Goal: Information Seeking & Learning: Understand process/instructions

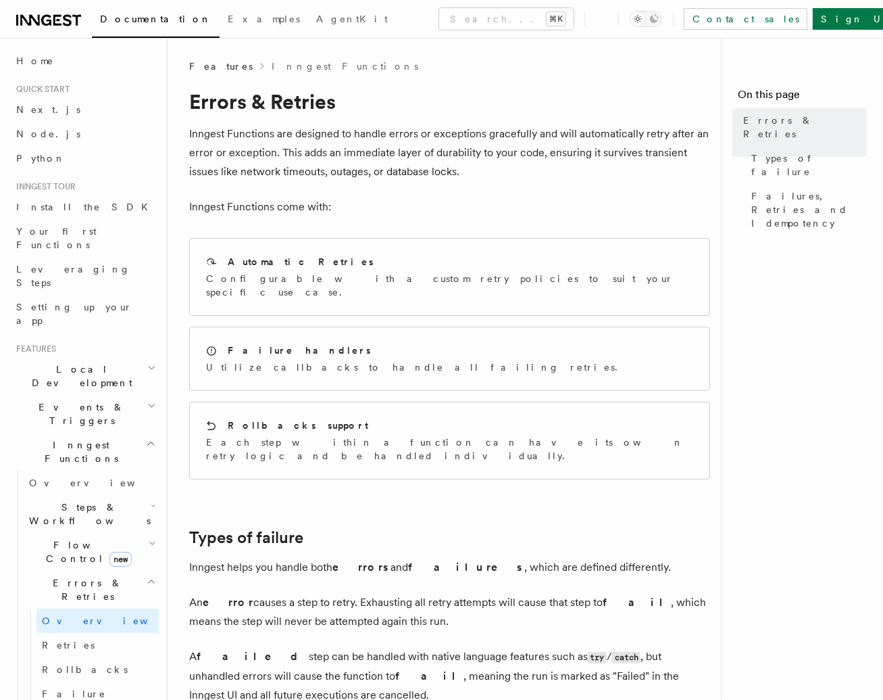
click at [537, 149] on p "Inngest Functions are designed to handle errors or exceptions gracefully and wi…" at bounding box center [449, 152] width 521 height 57
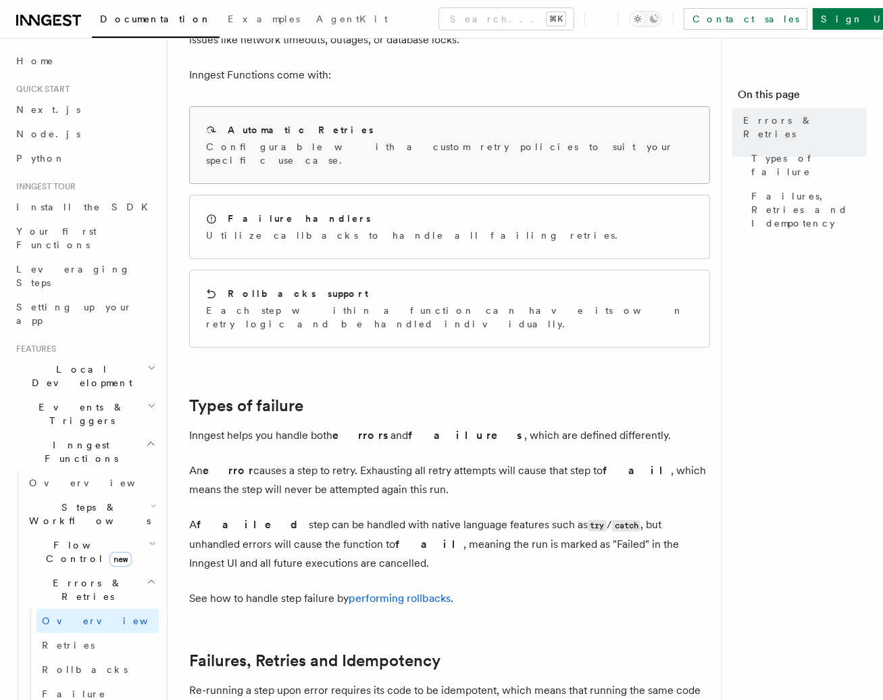
scroll to position [187, 0]
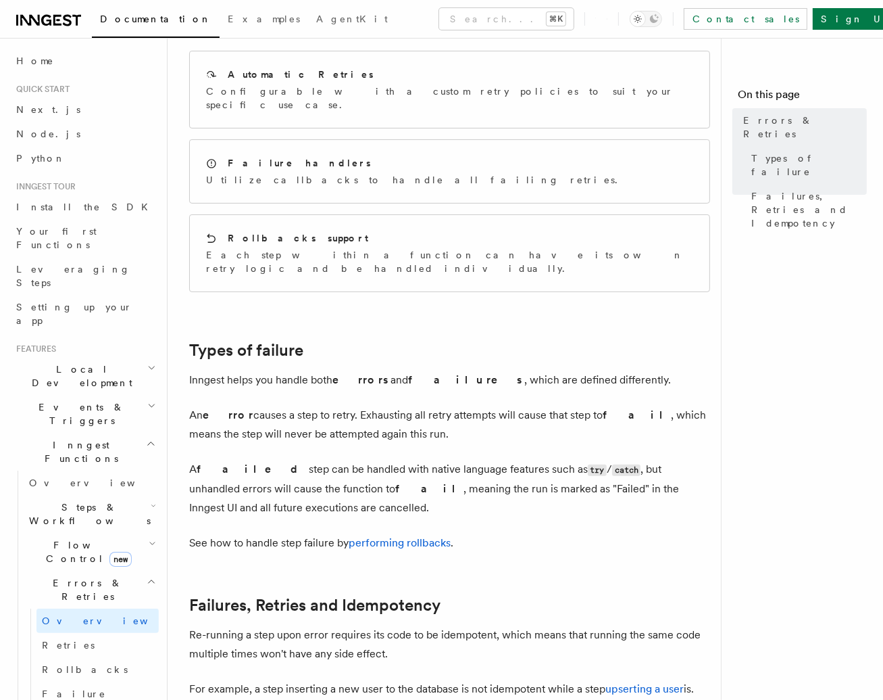
drag, startPoint x: 280, startPoint y: 458, endPoint x: 276, endPoint y: 448, distance: 10.3
click at [279, 460] on p "A failed step can be handled with native language features such as try / catch …" at bounding box center [449, 488] width 521 height 57
click at [291, 460] on p "A failed step can be handled with native language features such as try / catch …" at bounding box center [449, 488] width 521 height 57
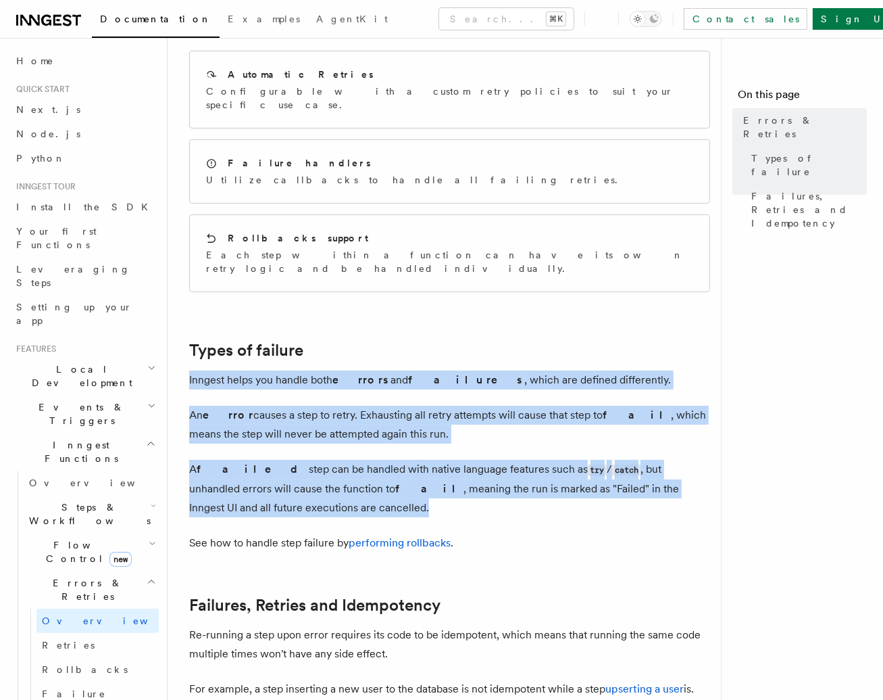
drag, startPoint x: 257, startPoint y: 476, endPoint x: 186, endPoint y: 339, distance: 154.5
click at [186, 339] on div "Features Inngest Functions Errors & Retries Inngest Functions are designed to h…" at bounding box center [472, 407] width 608 height 1189
copy article "Inngest helps you handle both errors and failures , which are defined different…"
click at [567, 406] on p "An error causes a step to retry. Exhausting all retry attempts will cause that …" at bounding box center [449, 425] width 521 height 38
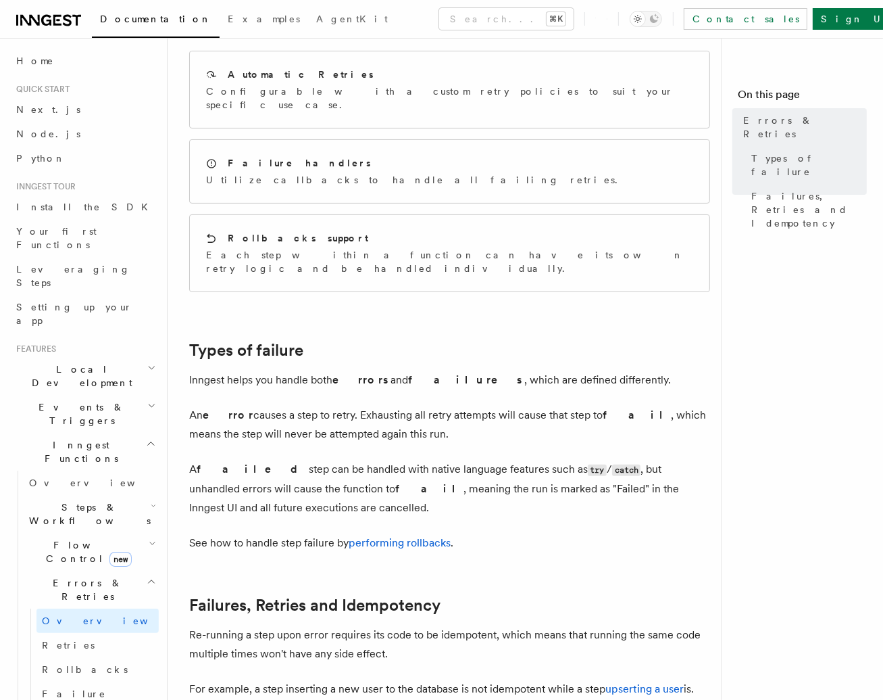
click at [494, 301] on article "Features Inngest Functions Errors & Retries Inngest Functions are designed to h…" at bounding box center [449, 436] width 521 height 1129
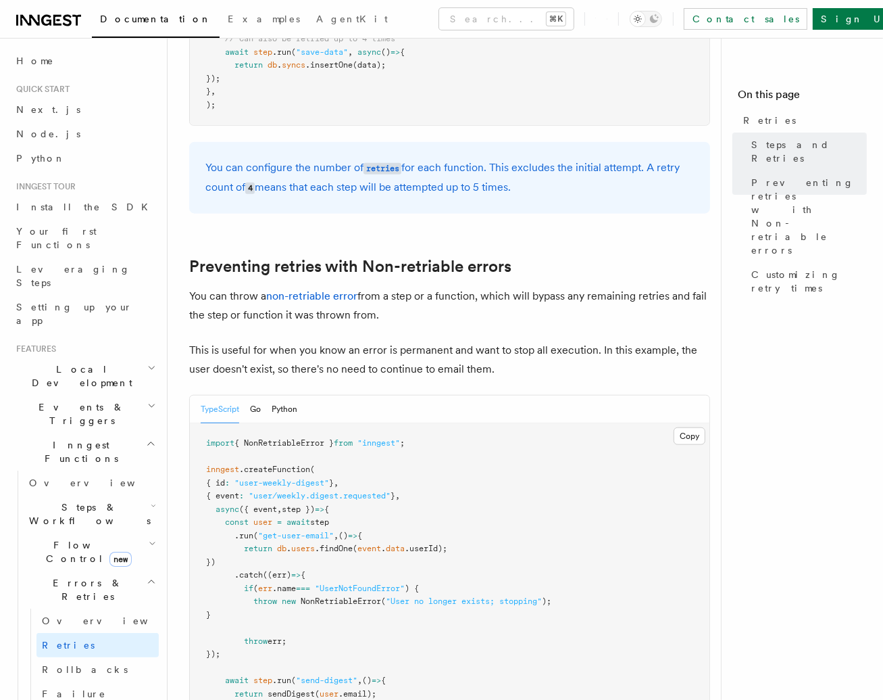
scroll to position [699, 0]
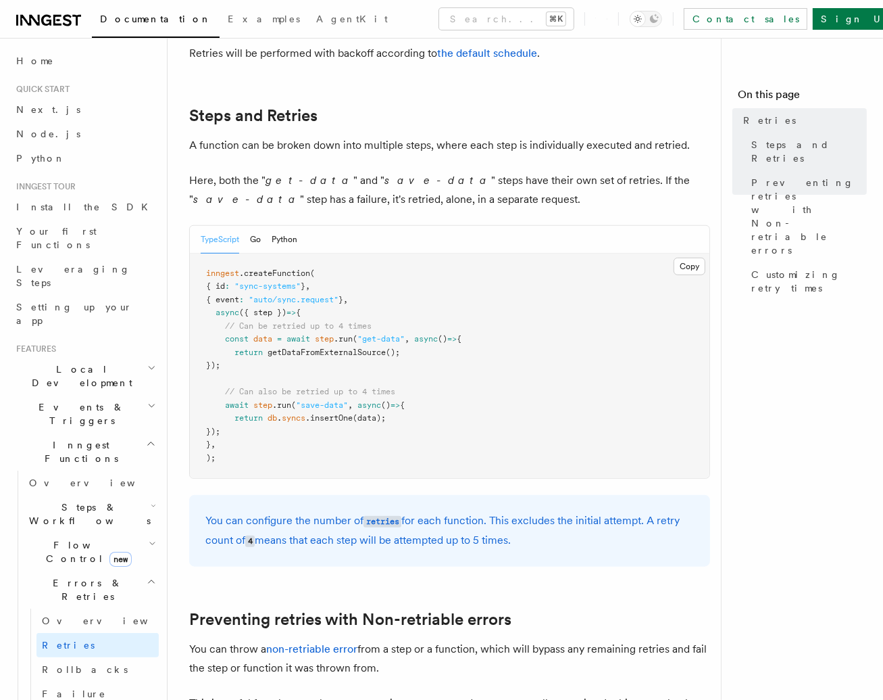
click at [731, 459] on nav "On this page Retries Steps and Retries Preventing retries with Non-retriable er…" at bounding box center [802, 369] width 162 height 662
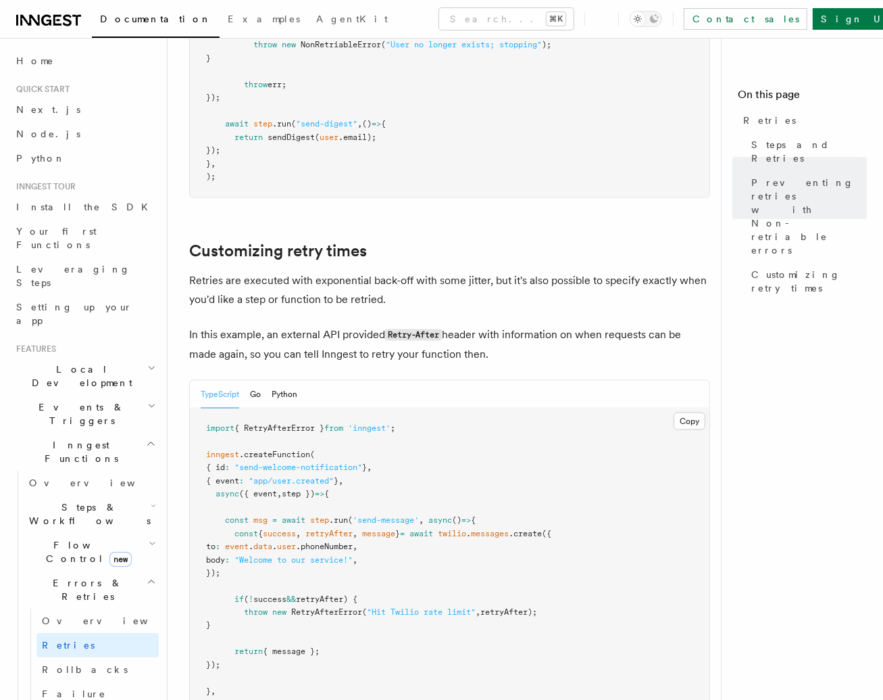
scroll to position [1614, 0]
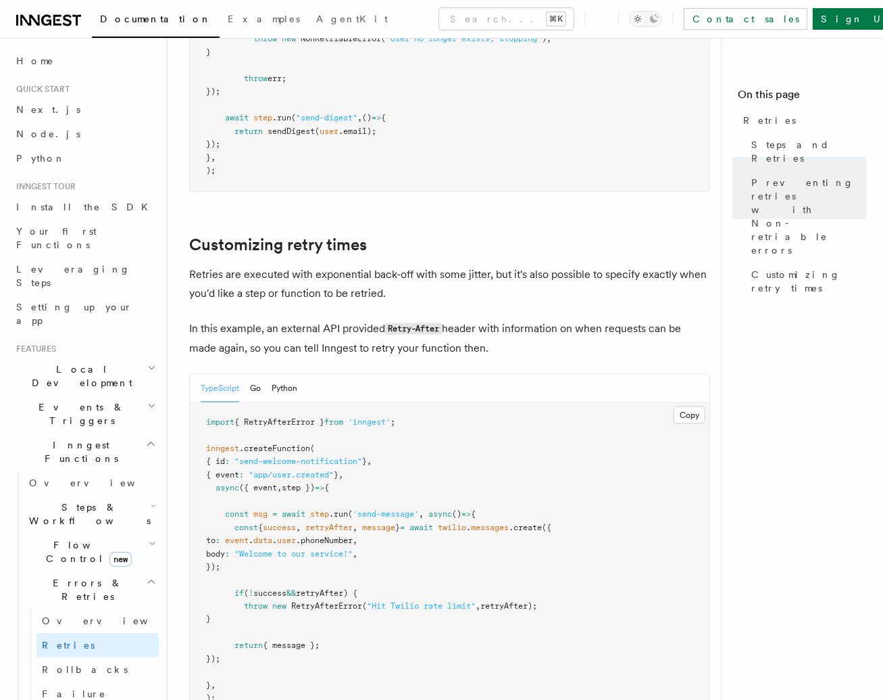
click at [564, 265] on p "Retries are executed with exponential back-off with some jitter, but it's also …" at bounding box center [449, 284] width 521 height 38
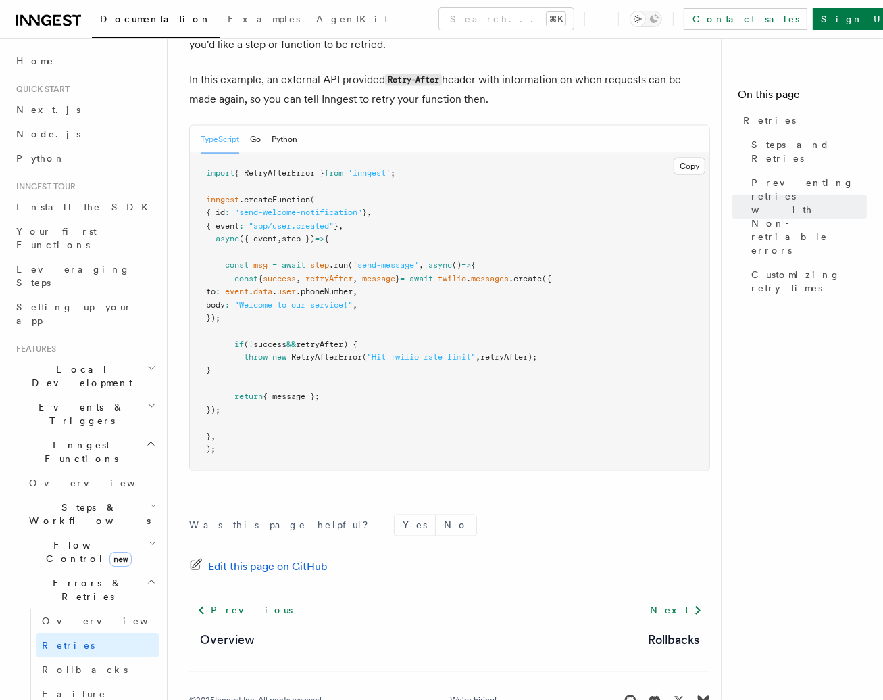
scroll to position [1866, 0]
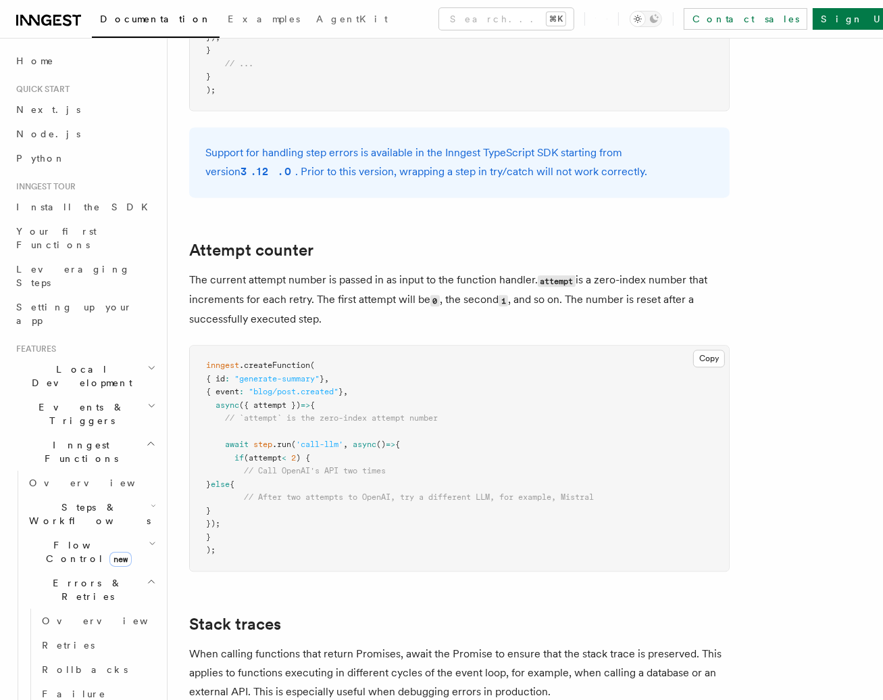
scroll to position [2684, 0]
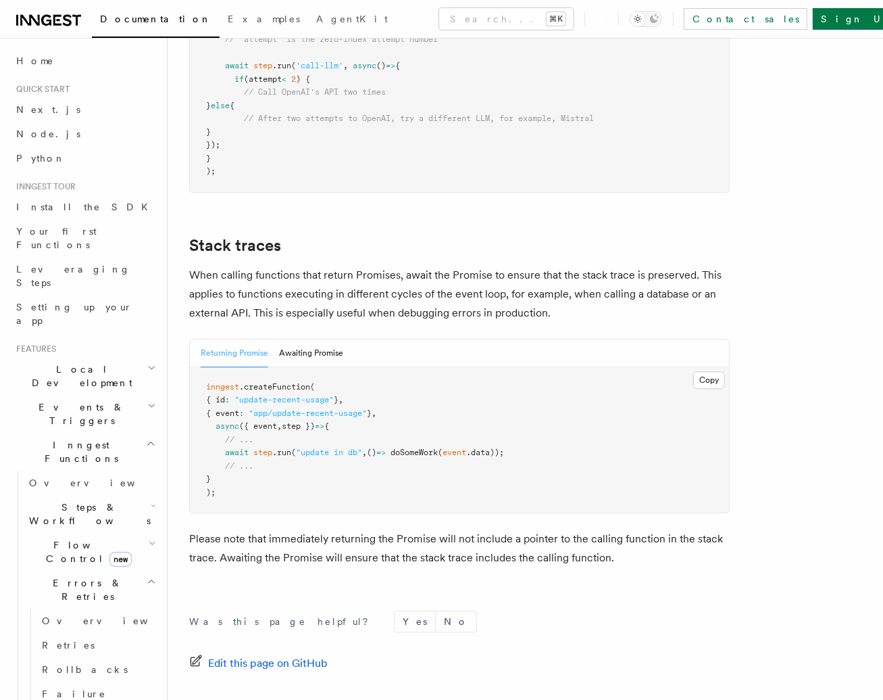
click at [689, 266] on p "When calling functions that return Promises, await the Promise to ensure that t…" at bounding box center [459, 294] width 541 height 57
click at [671, 266] on p "When calling functions that return Promises, await the Promise to ensure that t…" at bounding box center [459, 294] width 541 height 57
click at [636, 276] on p "When calling functions that return Promises, await the Promise to ensure that t…" at bounding box center [459, 294] width 541 height 57
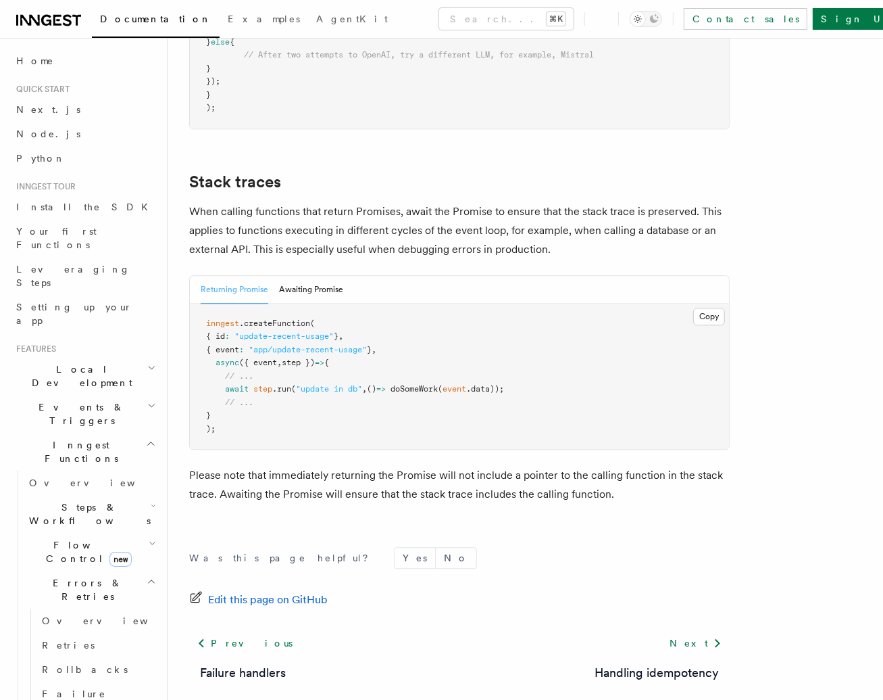
scroll to position [2966, 0]
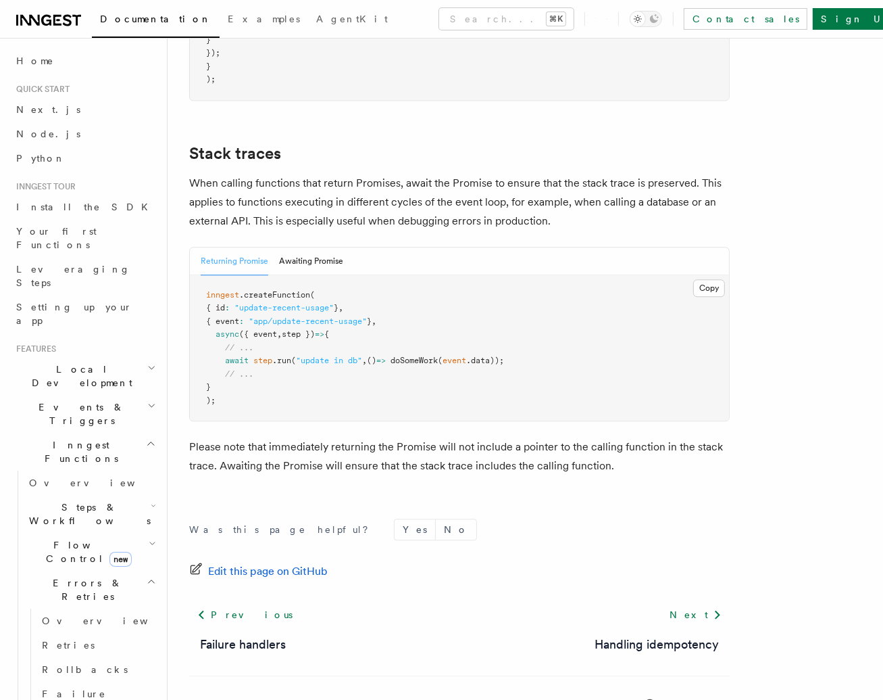
drag, startPoint x: 166, startPoint y: 174, endPoint x: 180, endPoint y: 174, distance: 13.5
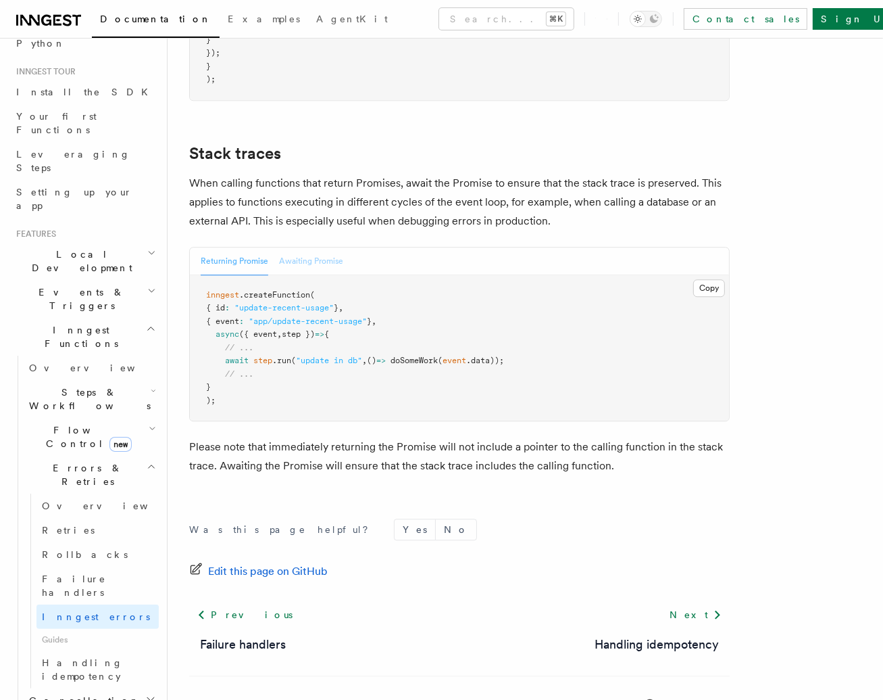
click at [303, 247] on button "Awaiting Promise" at bounding box center [311, 261] width 64 height 28
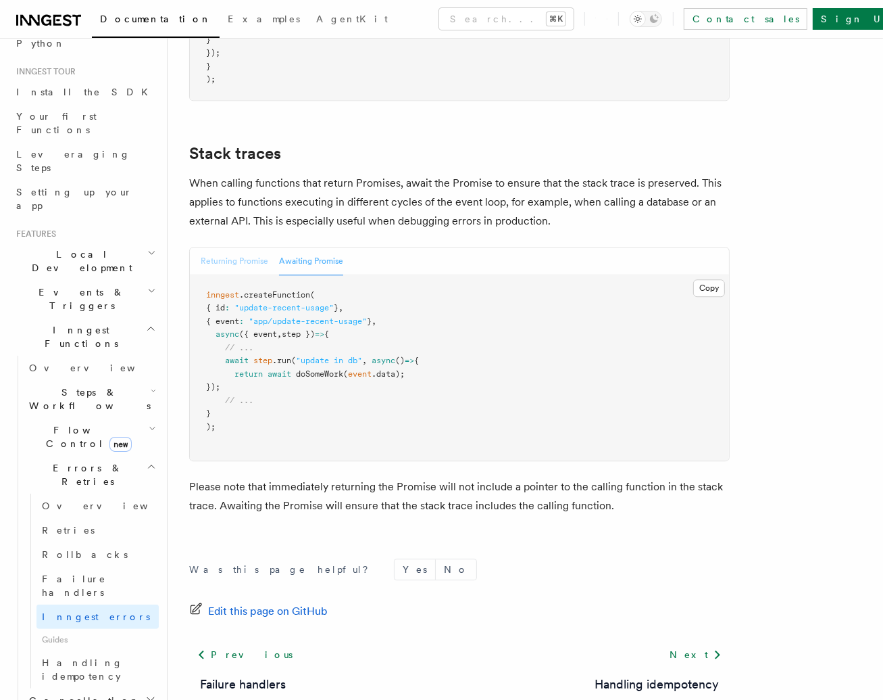
click at [261, 247] on button "Returning Promise" at bounding box center [235, 261] width 68 height 28
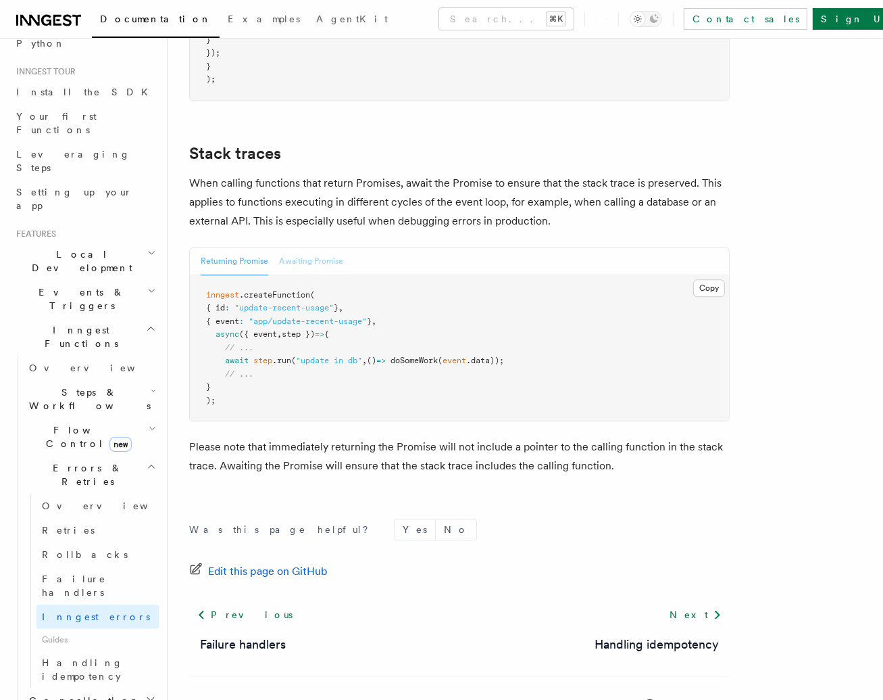
click at [316, 247] on button "Awaiting Promise" at bounding box center [311, 261] width 64 height 28
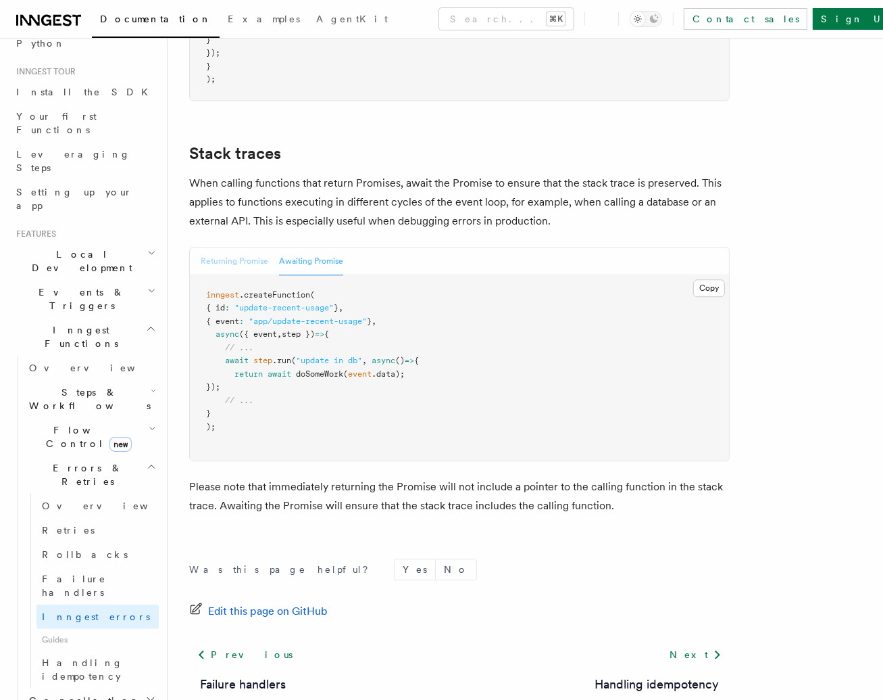
click at [228, 247] on button "Returning Promise" at bounding box center [235, 261] width 68 height 28
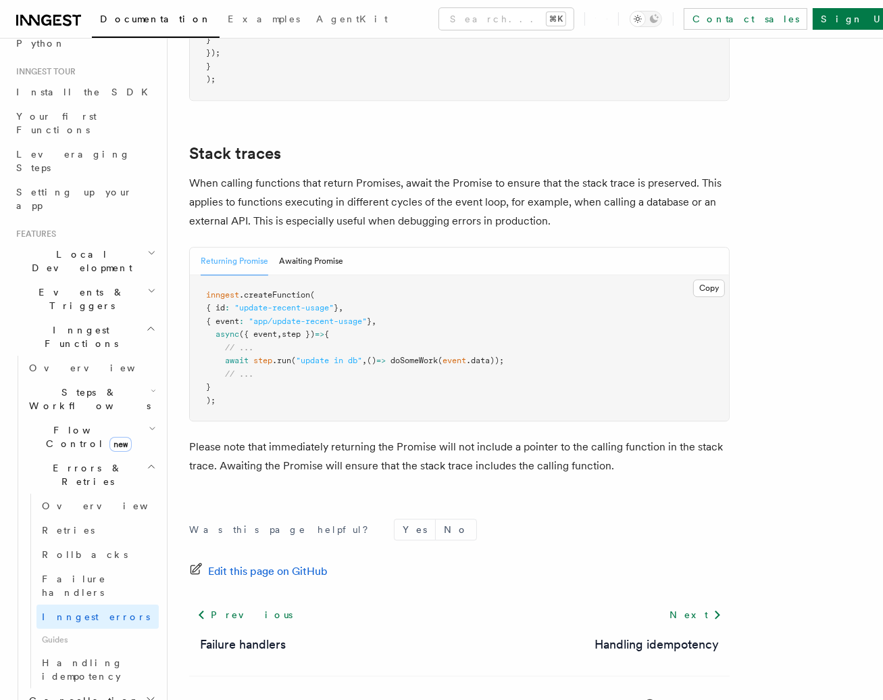
click at [259, 247] on button "Returning Promise" at bounding box center [235, 261] width 68 height 28
click at [264, 275] on pre "inngest .createFunction ( { id : "update-recent-usage" } , { event : "app/updat…" at bounding box center [459, 348] width 539 height 146
click at [280, 247] on button "Awaiting Promise" at bounding box center [311, 261] width 64 height 28
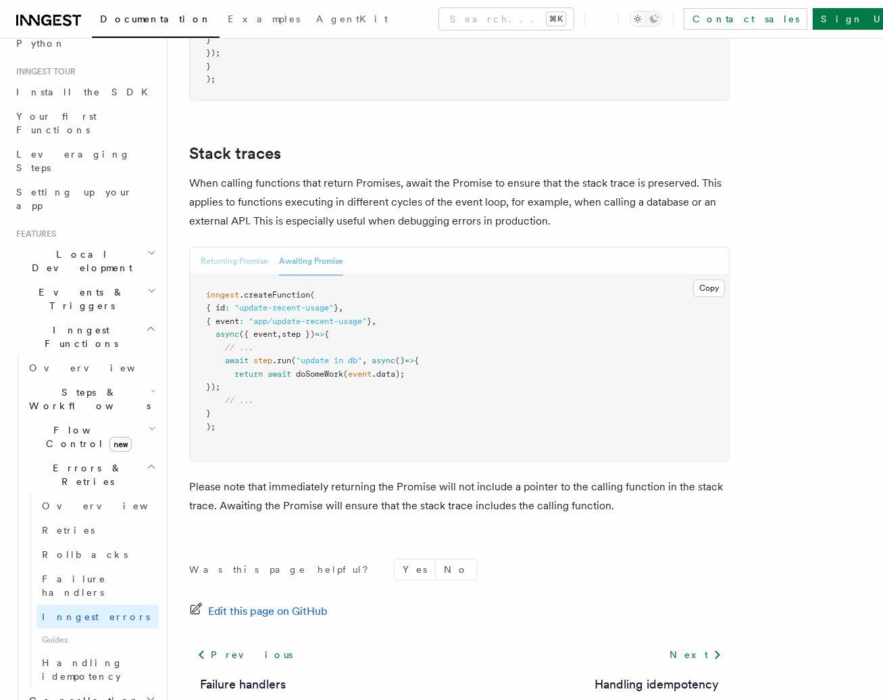
click at [212, 247] on button "Returning Promise" at bounding box center [235, 261] width 68 height 28
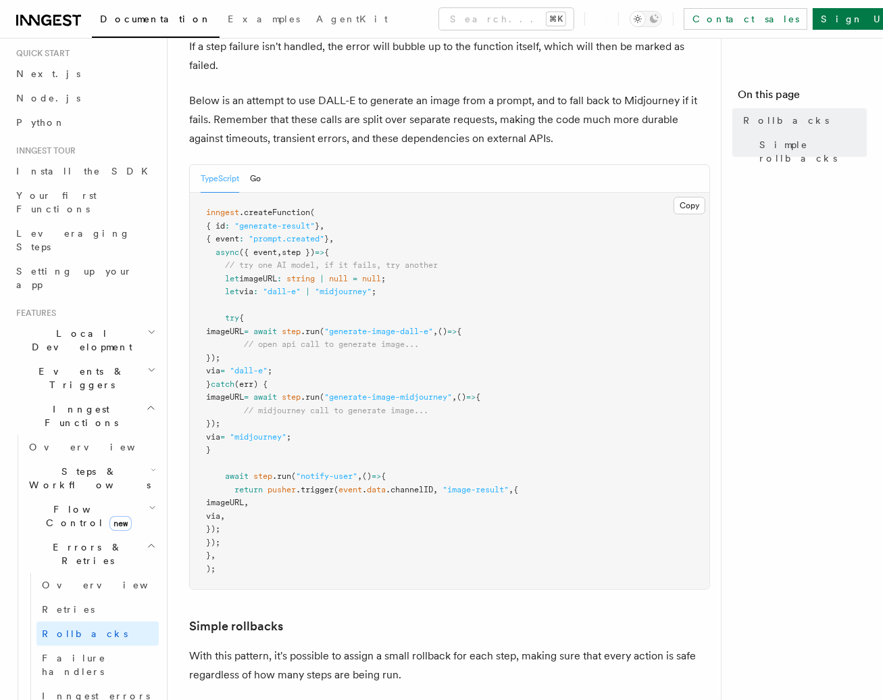
scroll to position [75, 0]
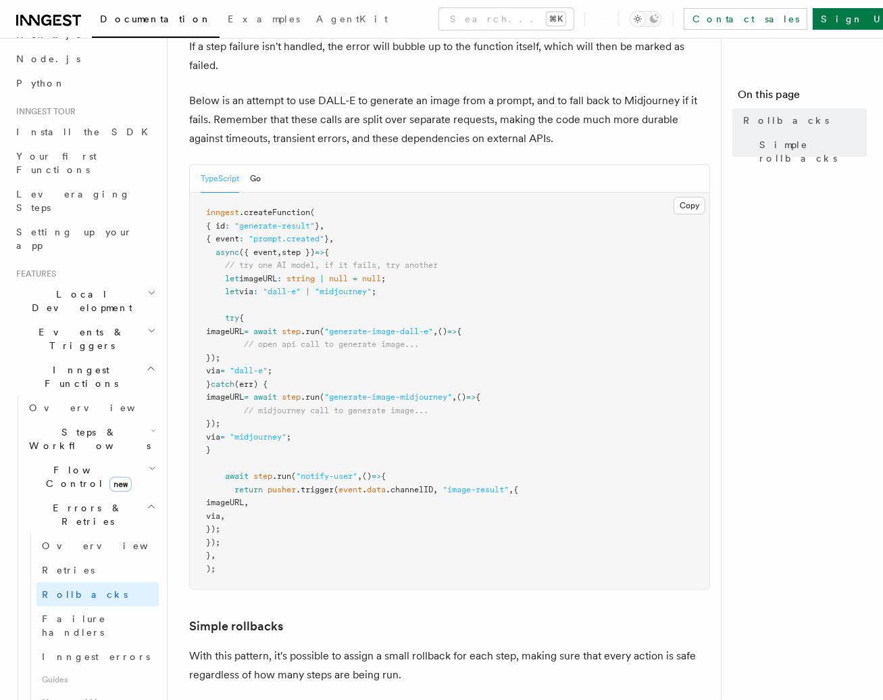
click at [145, 458] on h2 "Flow Control new" at bounding box center [91, 477] width 135 height 38
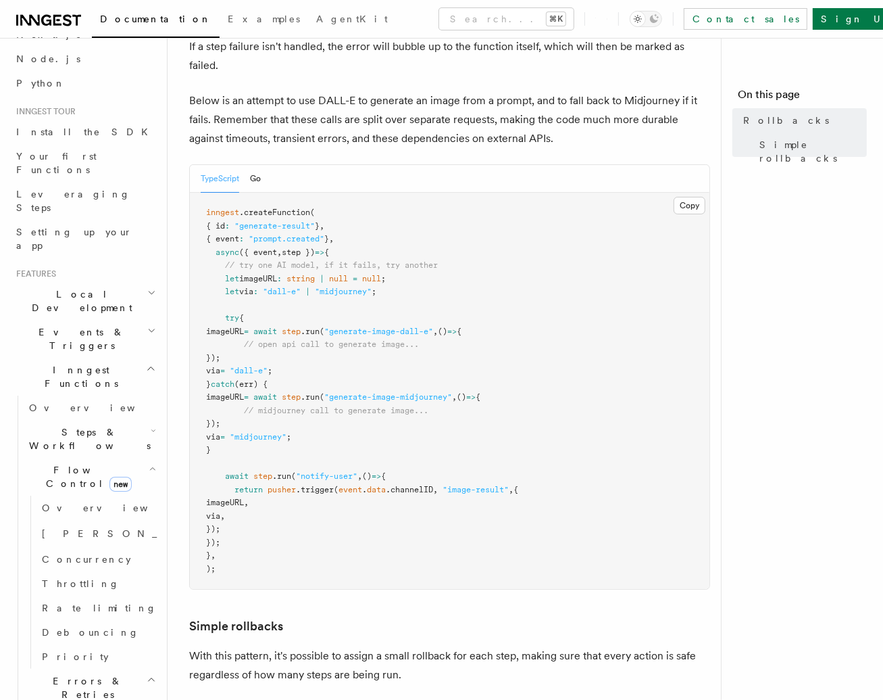
click at [130, 420] on h2 "Steps & Workflows" at bounding box center [91, 439] width 135 height 38
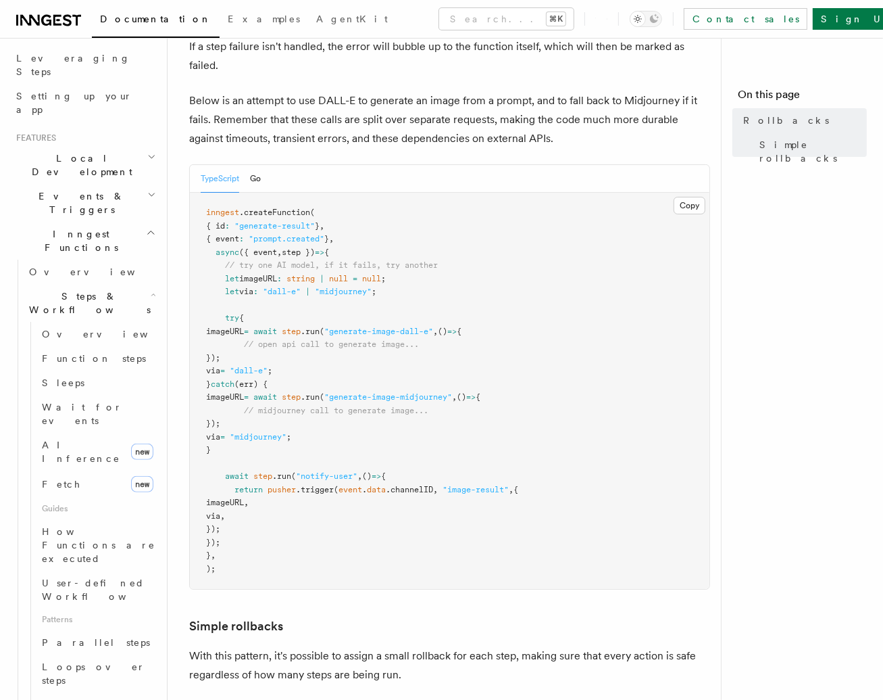
scroll to position [199, 0]
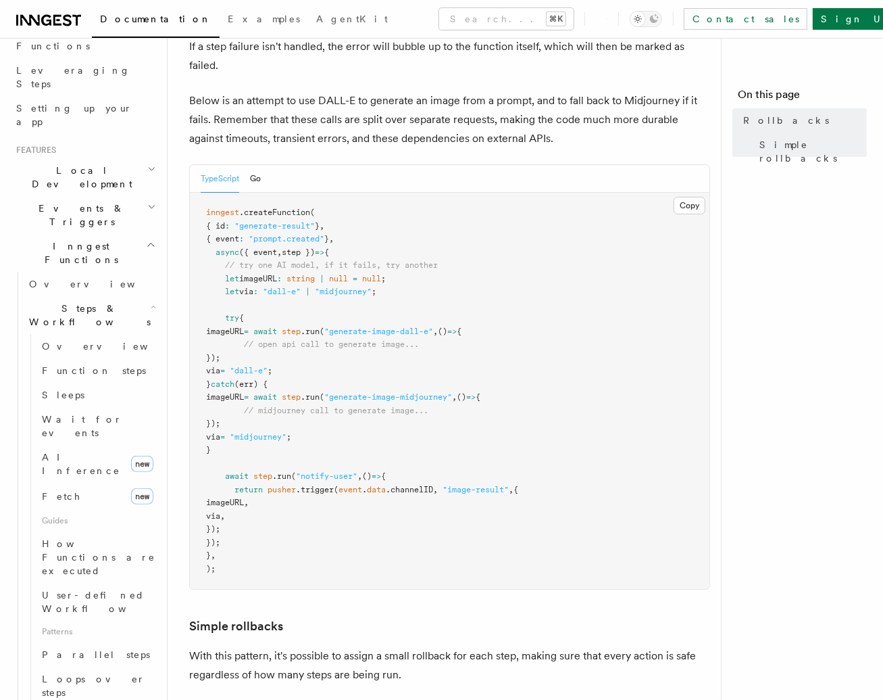
click at [151, 301] on icon "button" at bounding box center [153, 306] width 5 height 11
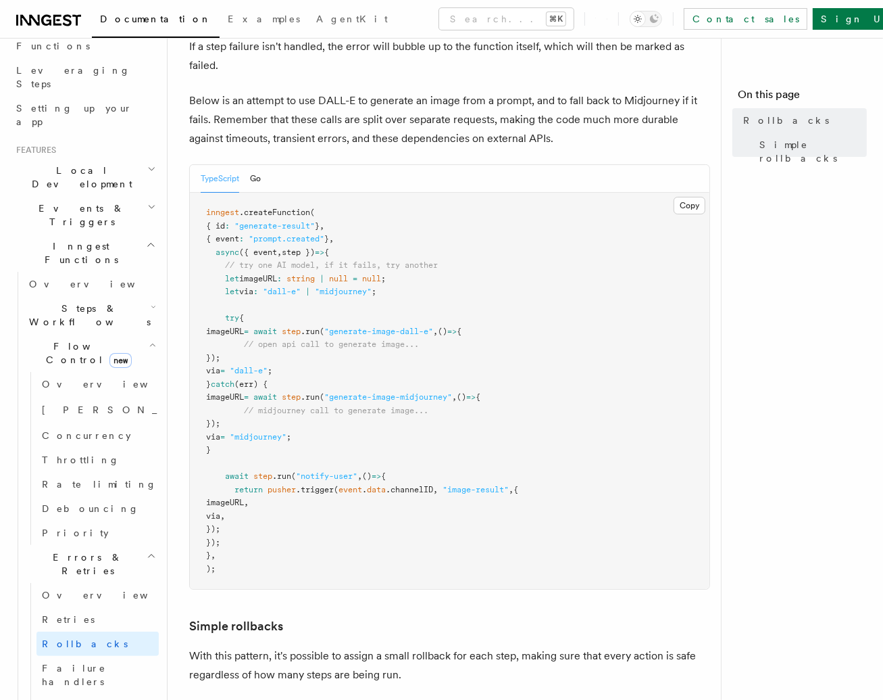
click at [151, 301] on icon "button" at bounding box center [153, 306] width 5 height 11
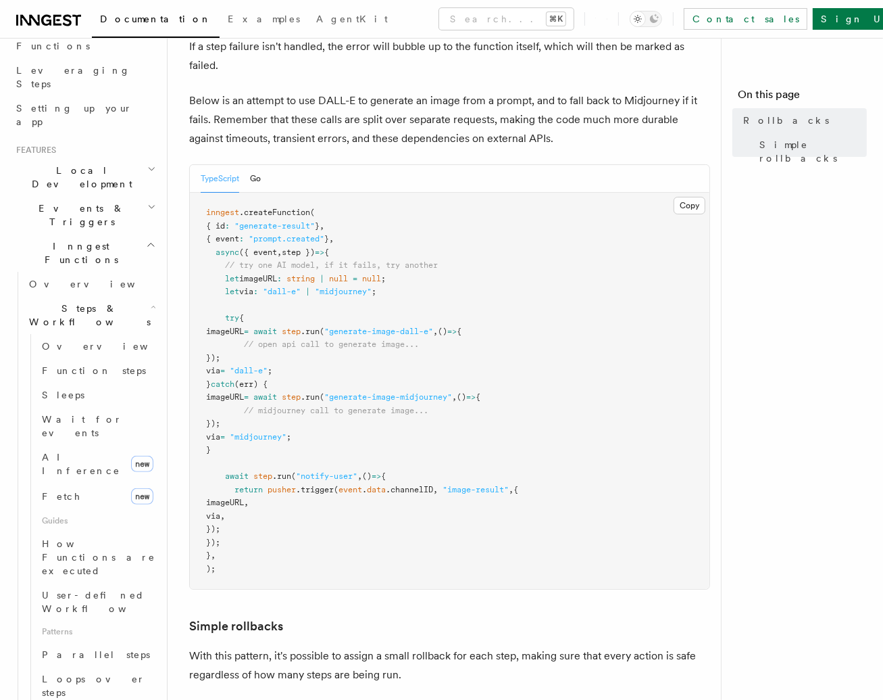
click at [151, 301] on icon "button" at bounding box center [153, 306] width 5 height 11
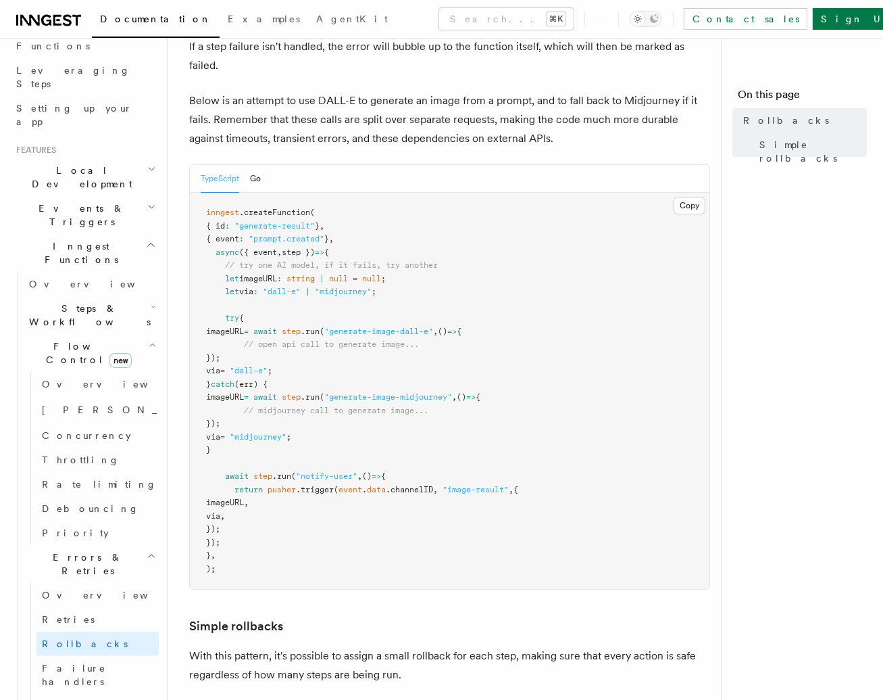
click at [151, 301] on icon "button" at bounding box center [153, 306] width 5 height 11
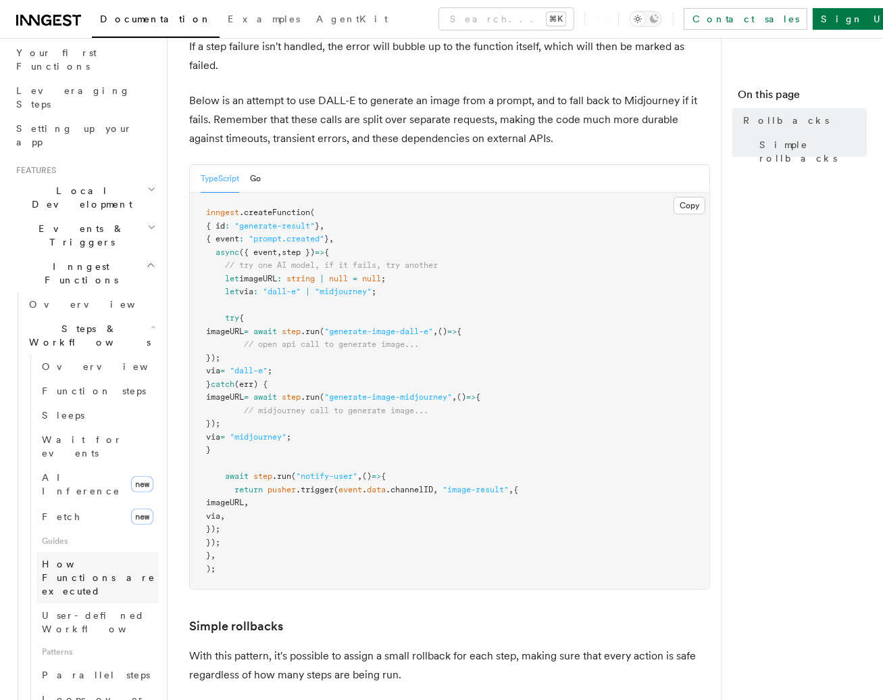
scroll to position [171, 0]
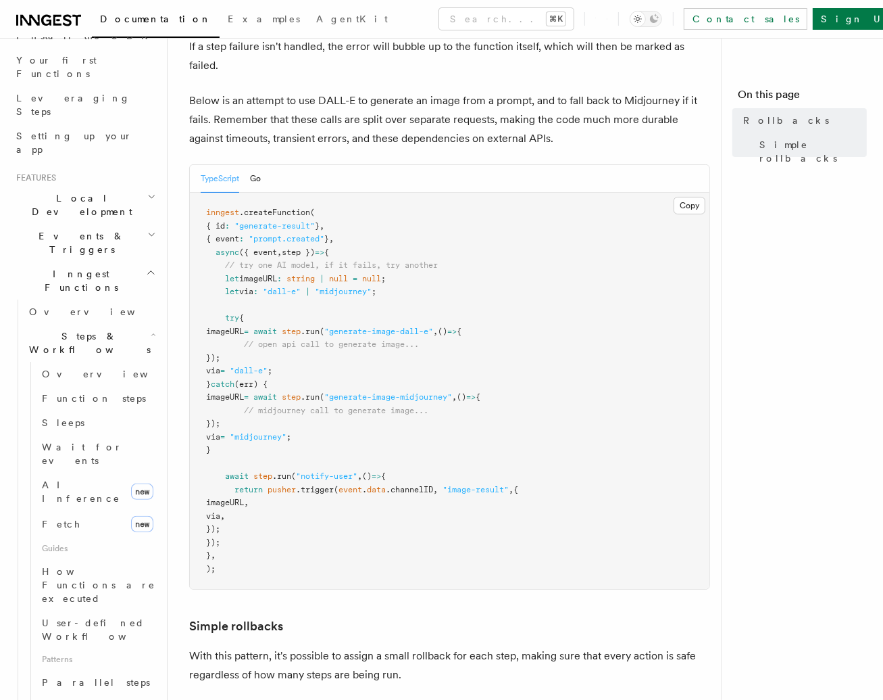
click at [307, 212] on span ".createFunction" at bounding box center [274, 211] width 71 height 9
